Goal: Check status: Check status

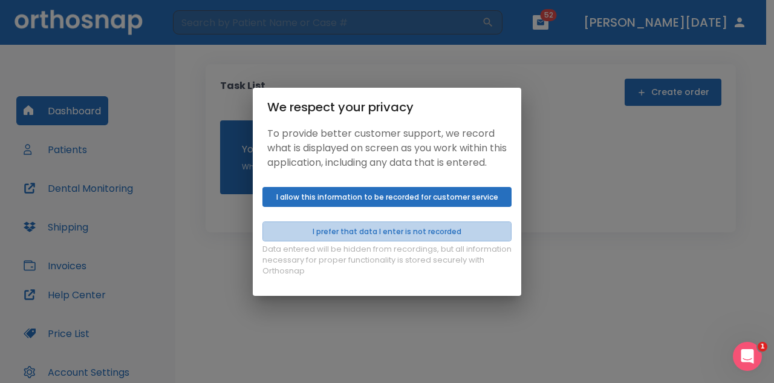
drag, startPoint x: 388, startPoint y: 239, endPoint x: 263, endPoint y: 66, distance: 213.5
click at [384, 226] on div "Data entered will be hidden from recordings, but all information necessary for …" at bounding box center [387, 239] width 269 height 114
click at [310, 241] on button "I prefer that data I enter is not recorded" at bounding box center [386, 231] width 249 height 20
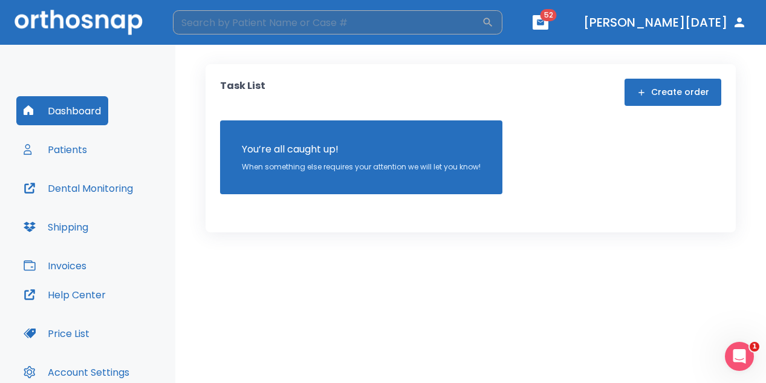
click at [293, 26] on input "search" at bounding box center [327, 22] width 309 height 24
click at [209, 28] on input "search" at bounding box center [327, 22] width 309 height 24
type input "calin"
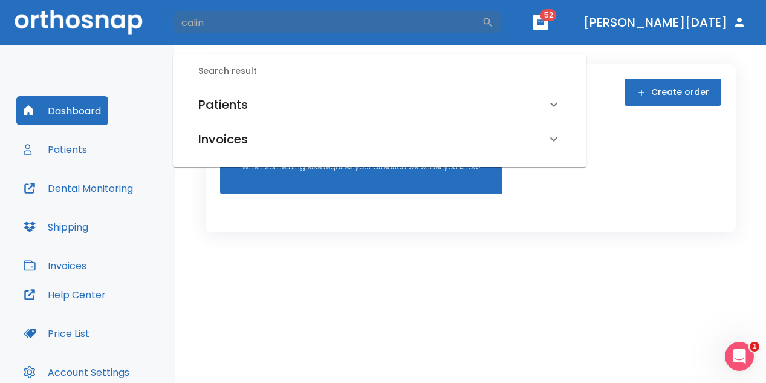
click at [217, 105] on h6 "Patients" at bounding box center [223, 104] width 50 height 19
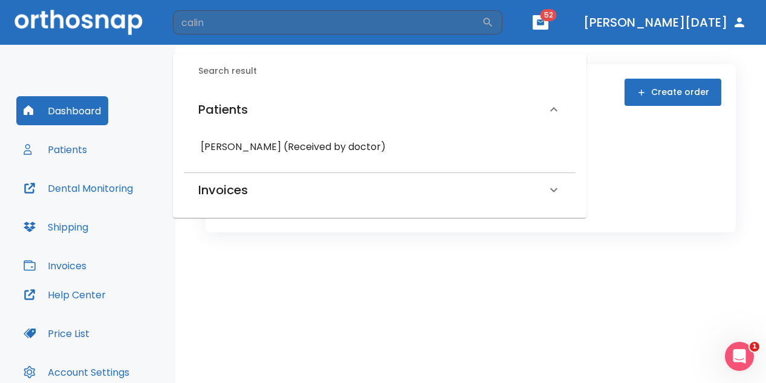
click at [220, 138] on div "[PERSON_NAME] (Received by doctor)" at bounding box center [380, 147] width 373 height 22
click at [221, 149] on h6 "[PERSON_NAME] (Received by doctor)" at bounding box center [380, 146] width 358 height 17
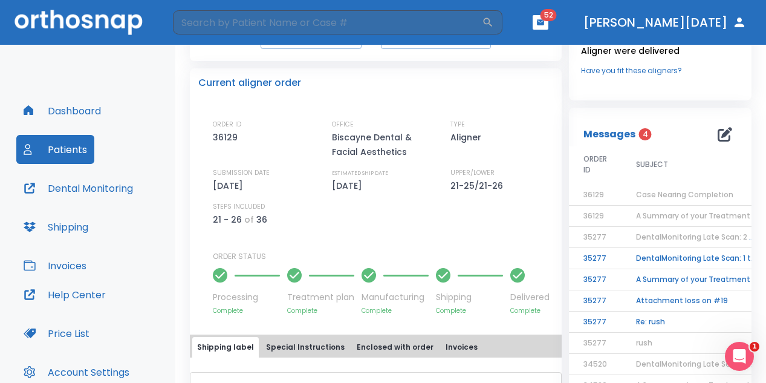
scroll to position [184, 0]
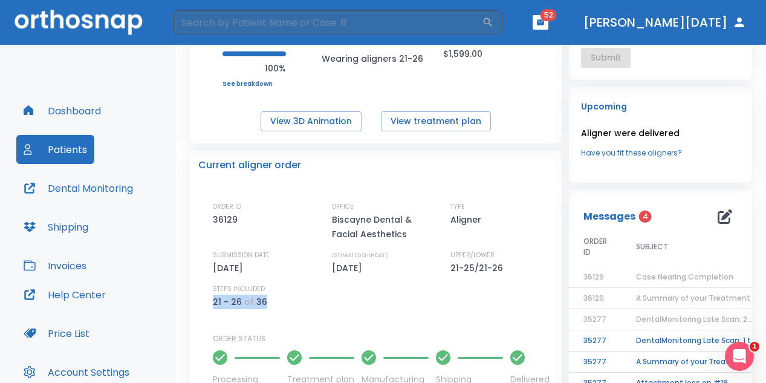
drag, startPoint x: 213, startPoint y: 302, endPoint x: 298, endPoint y: 287, distance: 86.6
click at [298, 288] on div "STEPS INCLUDED 21 - 26 of 36" at bounding box center [264, 296] width 103 height 25
click at [300, 273] on div "ORDER ID 36129 OFFICE Biscayne Dental & Facial Aesthetics TYPE Aligner SUBMISSI…" at bounding box center [383, 255] width 340 height 108
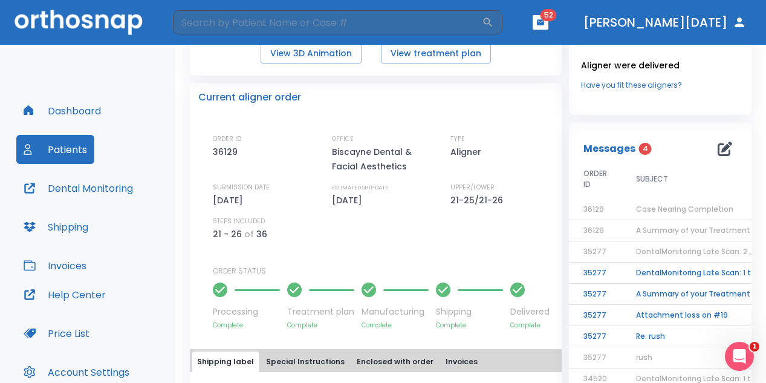
scroll to position [245, 0]
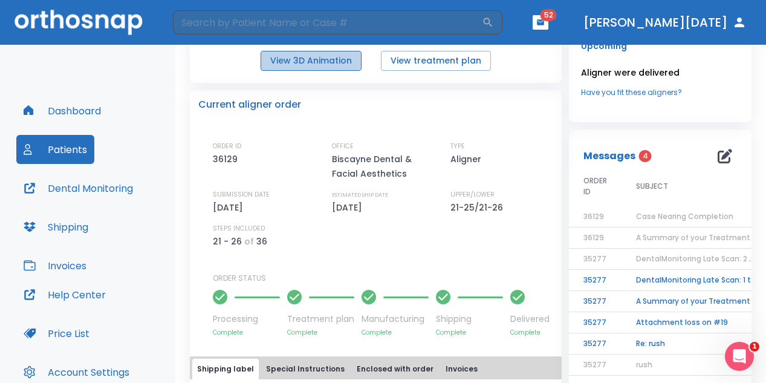
click at [324, 61] on button "View 3D Animation" at bounding box center [311, 61] width 101 height 20
